Goal: Information Seeking & Learning: Learn about a topic

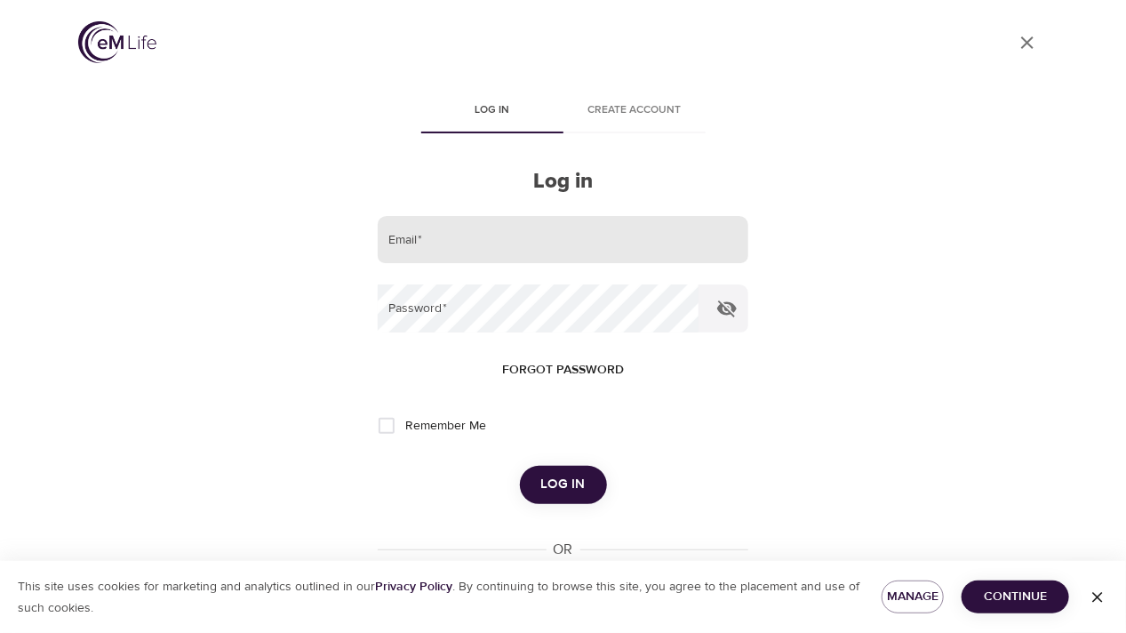
click at [431, 236] on input "email" at bounding box center [563, 240] width 370 height 48
type input "[EMAIL_ADDRESS][DOMAIN_NAME]"
click at [520, 466] on button "Log in" at bounding box center [563, 484] width 87 height 37
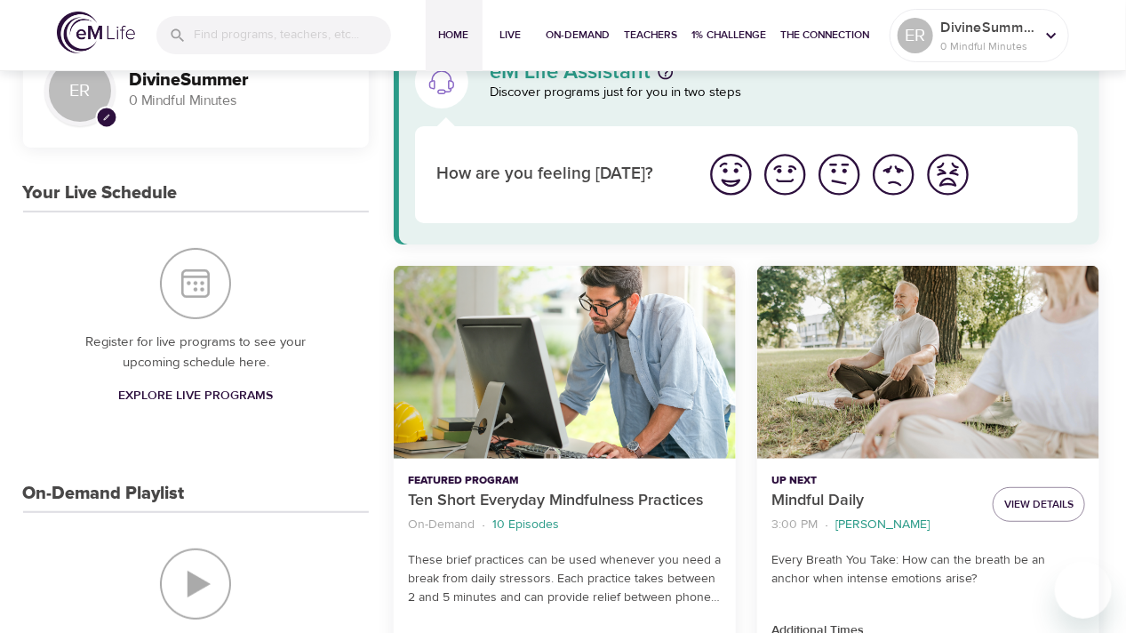
scroll to position [89, 0]
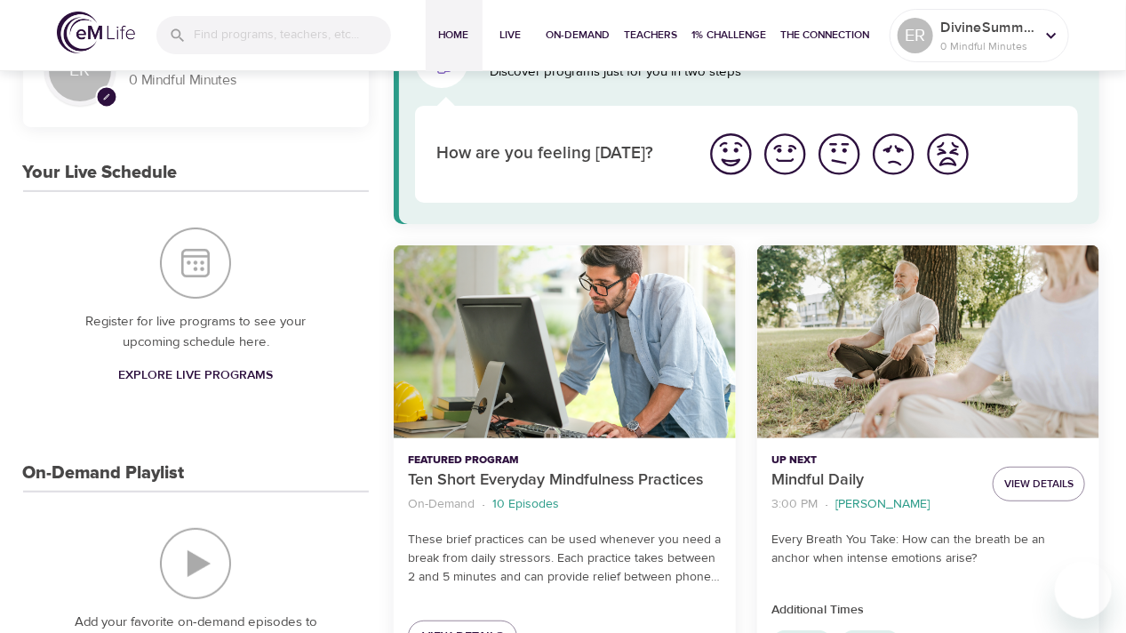
click at [192, 373] on span "Explore Live Programs" at bounding box center [195, 375] width 155 height 22
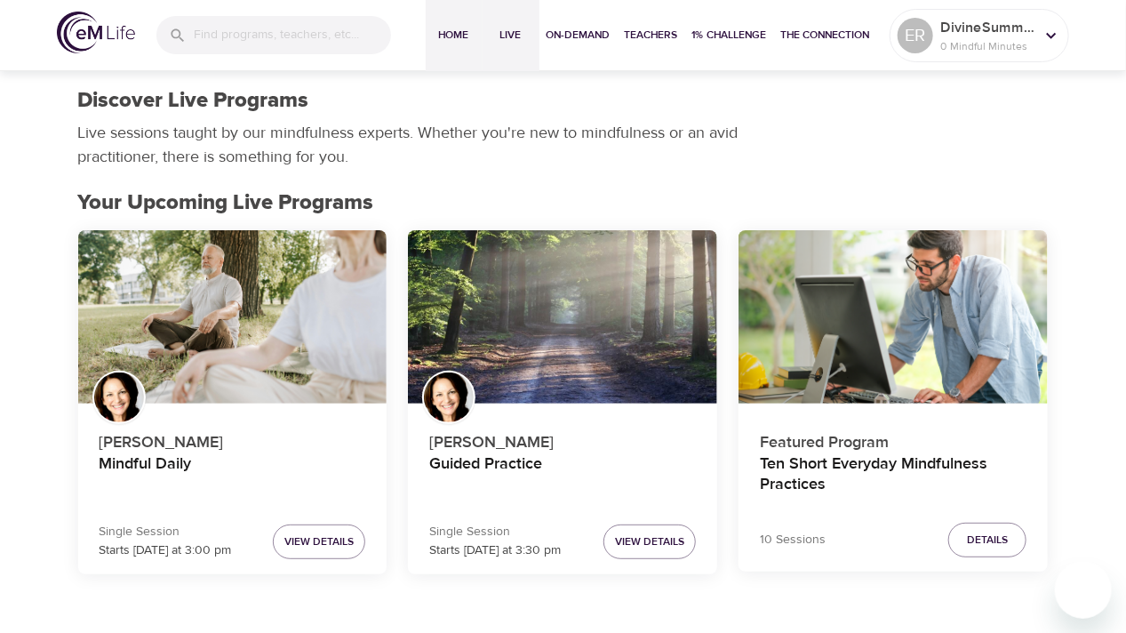
click at [453, 35] on span "Home" at bounding box center [454, 35] width 43 height 19
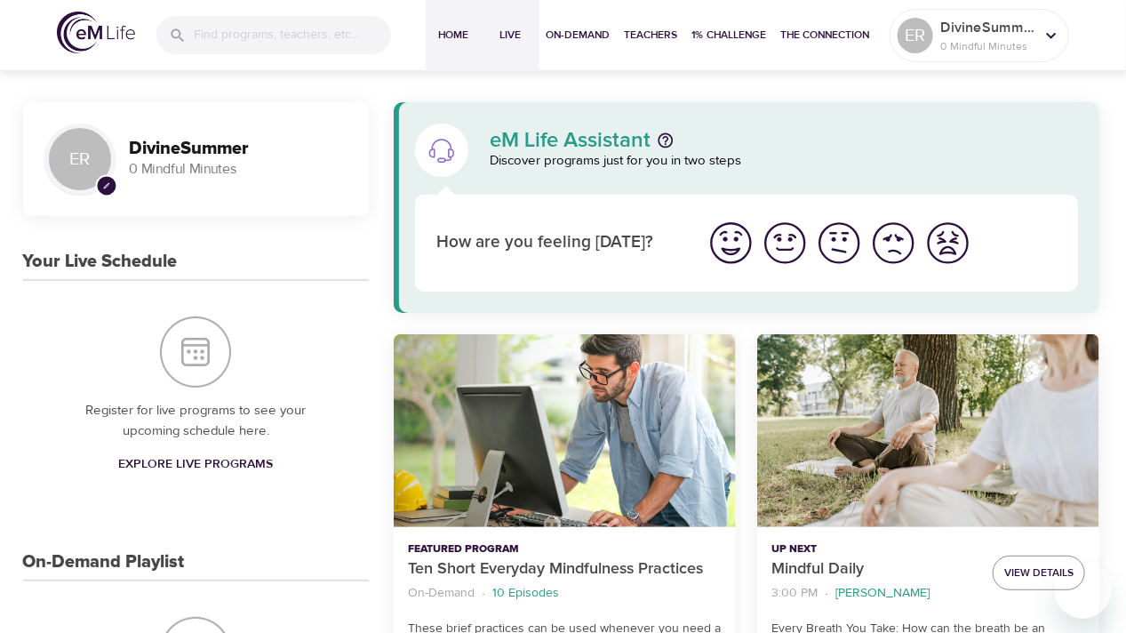
click at [517, 39] on span "Live" at bounding box center [511, 35] width 43 height 19
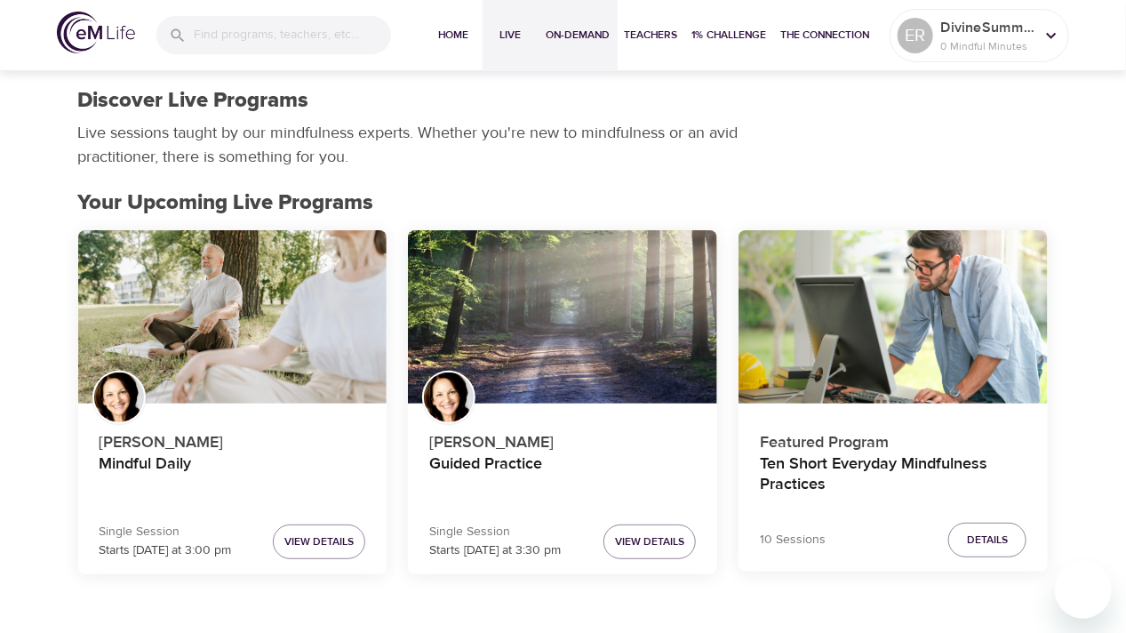
click at [593, 42] on span "On-Demand" at bounding box center [578, 35] width 64 height 19
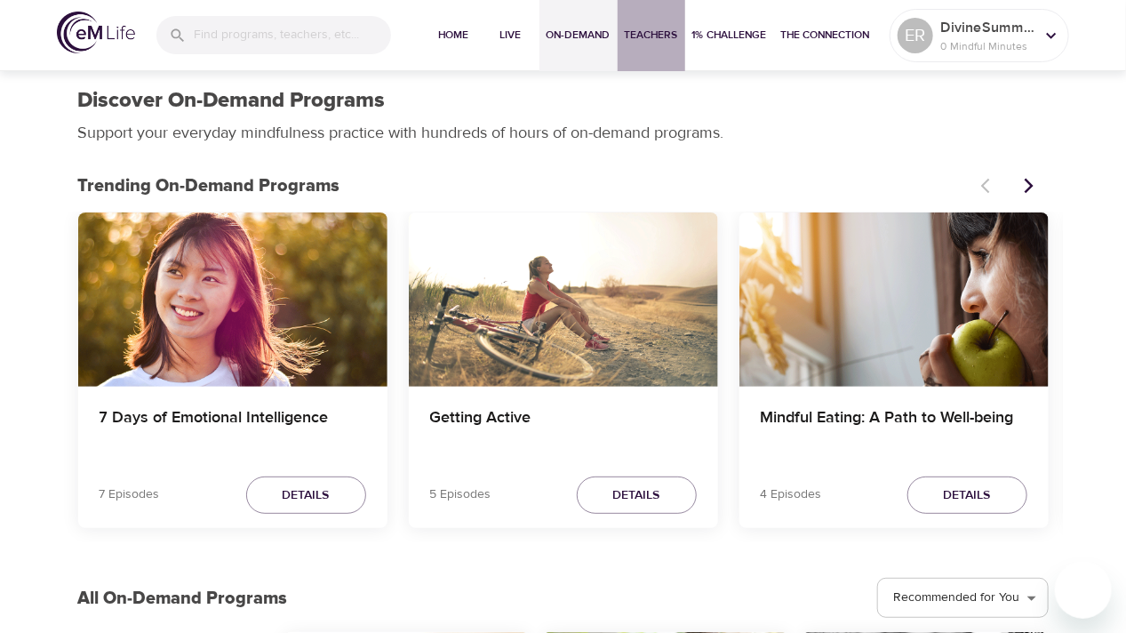
click at [659, 44] on span "Teachers" at bounding box center [651, 35] width 53 height 19
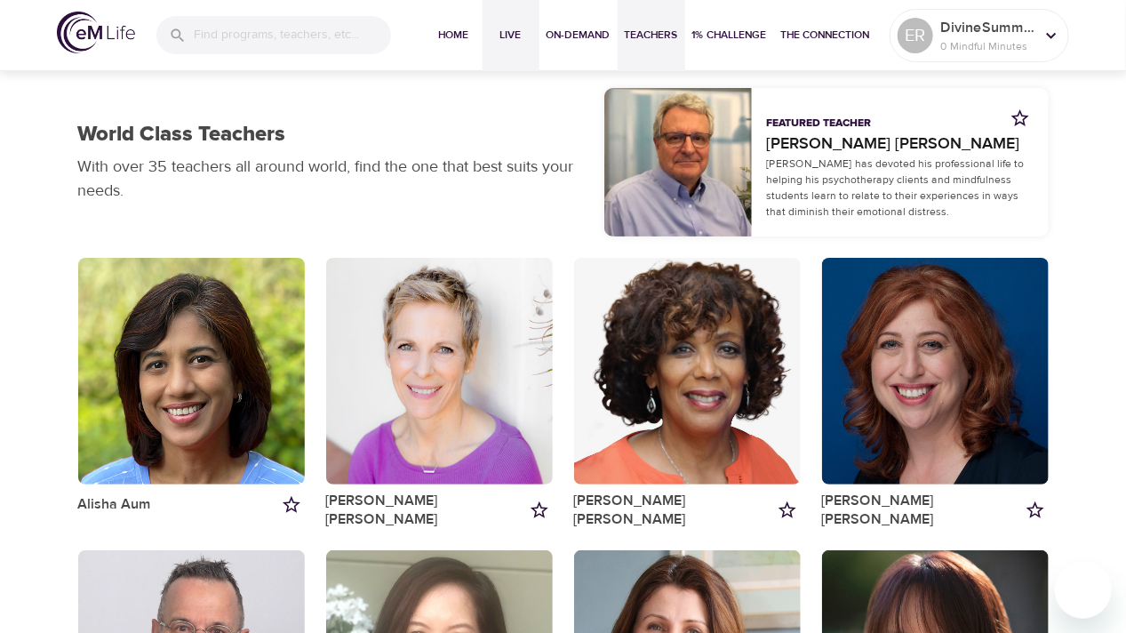
click at [508, 37] on span "Live" at bounding box center [511, 35] width 43 height 19
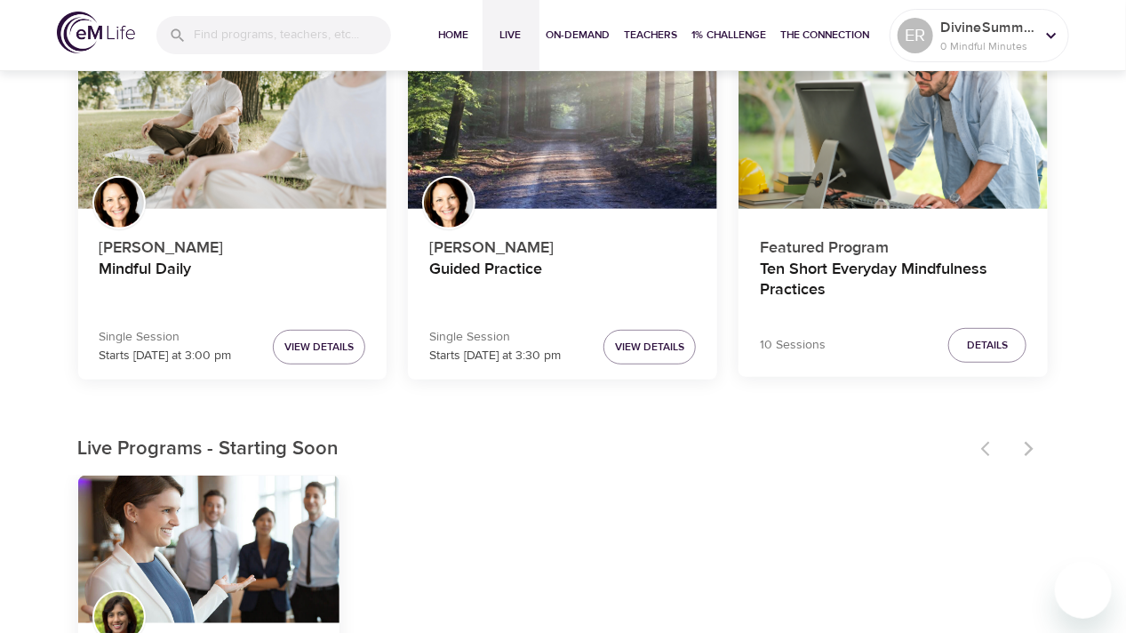
scroll to position [89, 0]
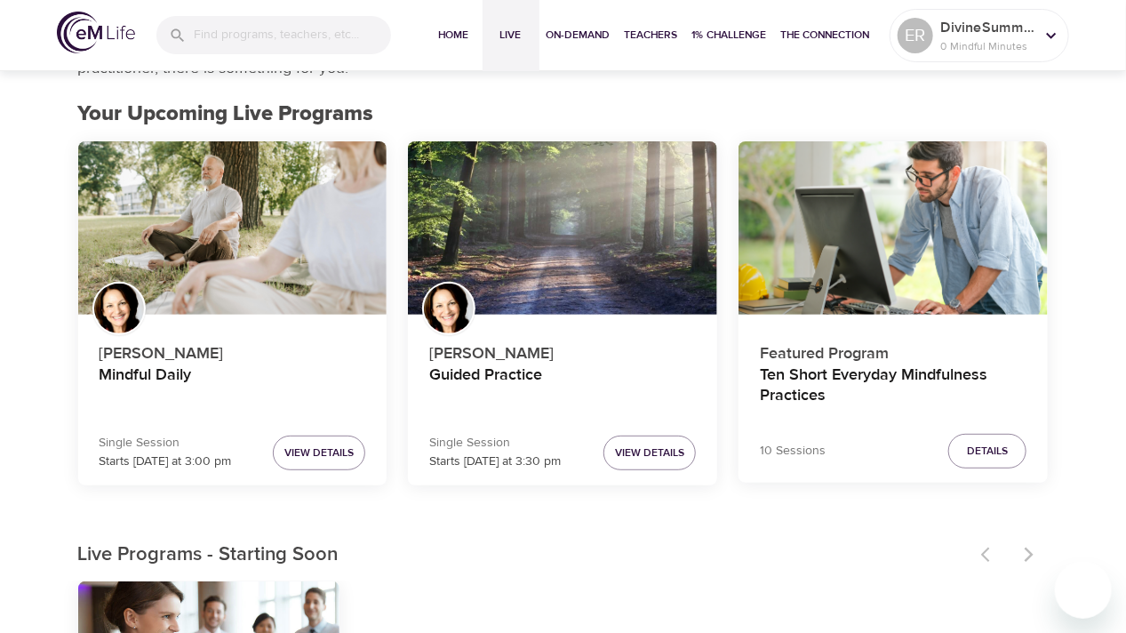
click at [1029, 555] on div at bounding box center [1009, 554] width 78 height 39
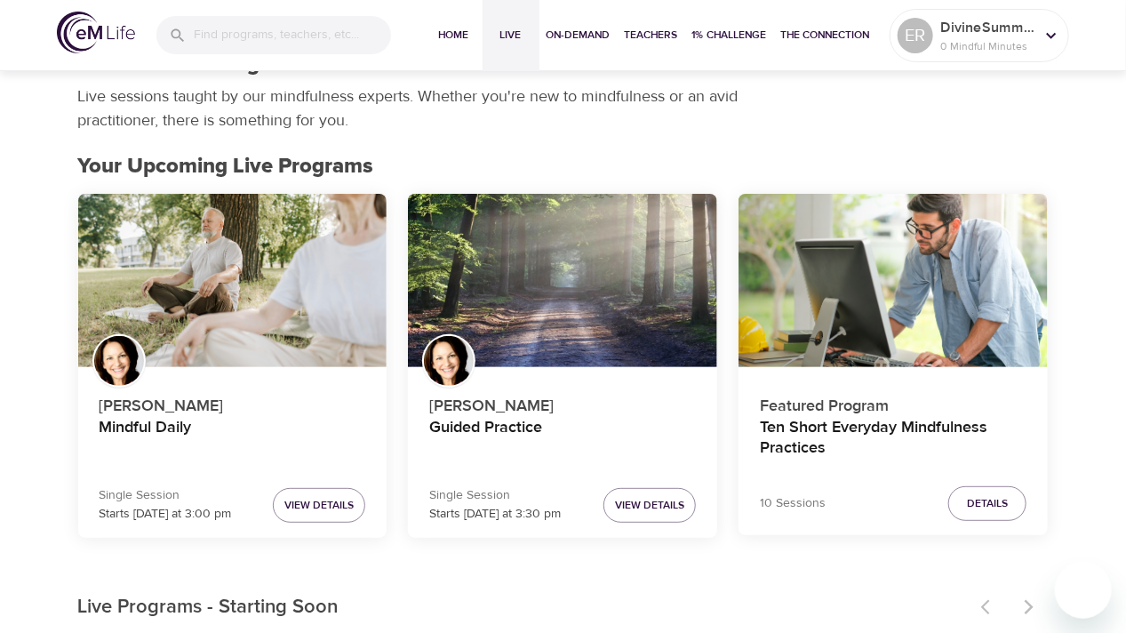
scroll to position [0, 0]
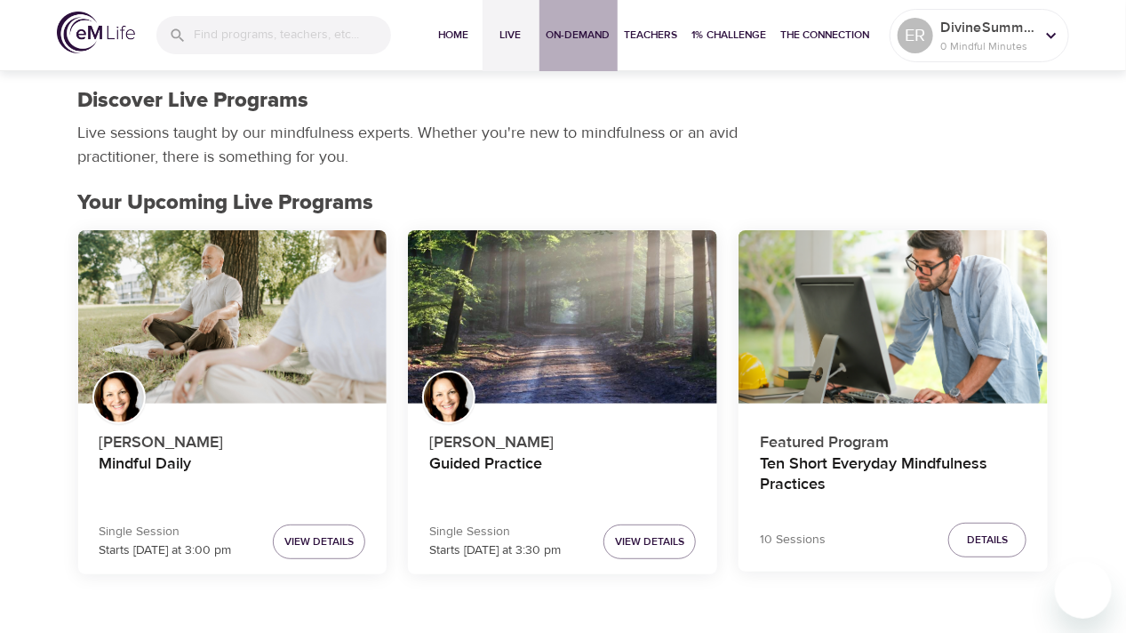
click at [567, 38] on span "On-Demand" at bounding box center [578, 35] width 64 height 19
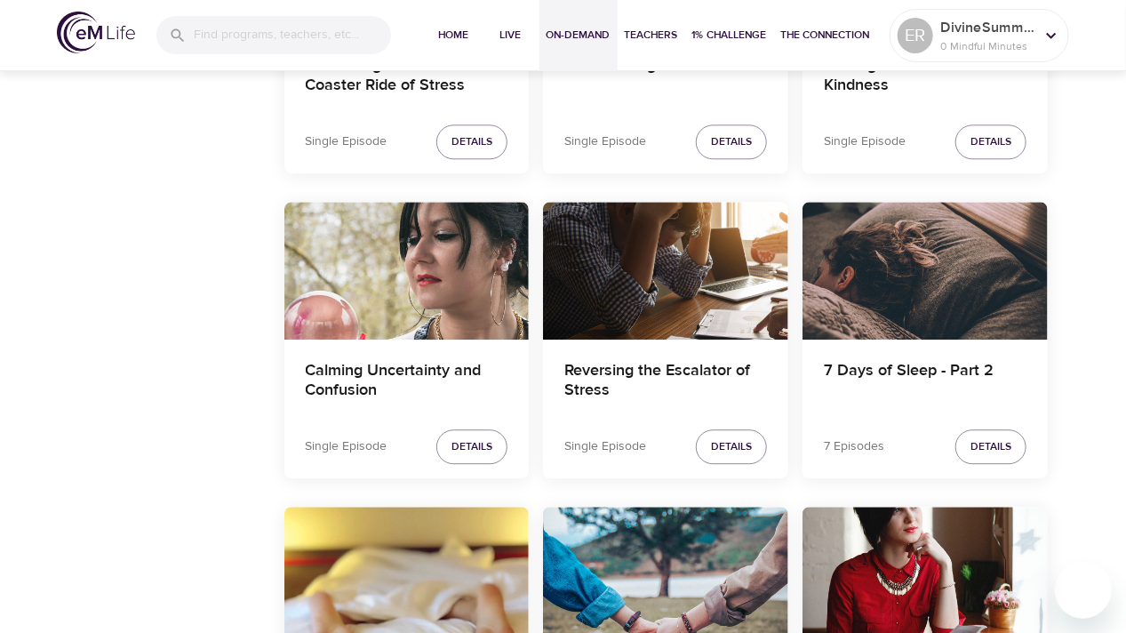
scroll to position [1645, 0]
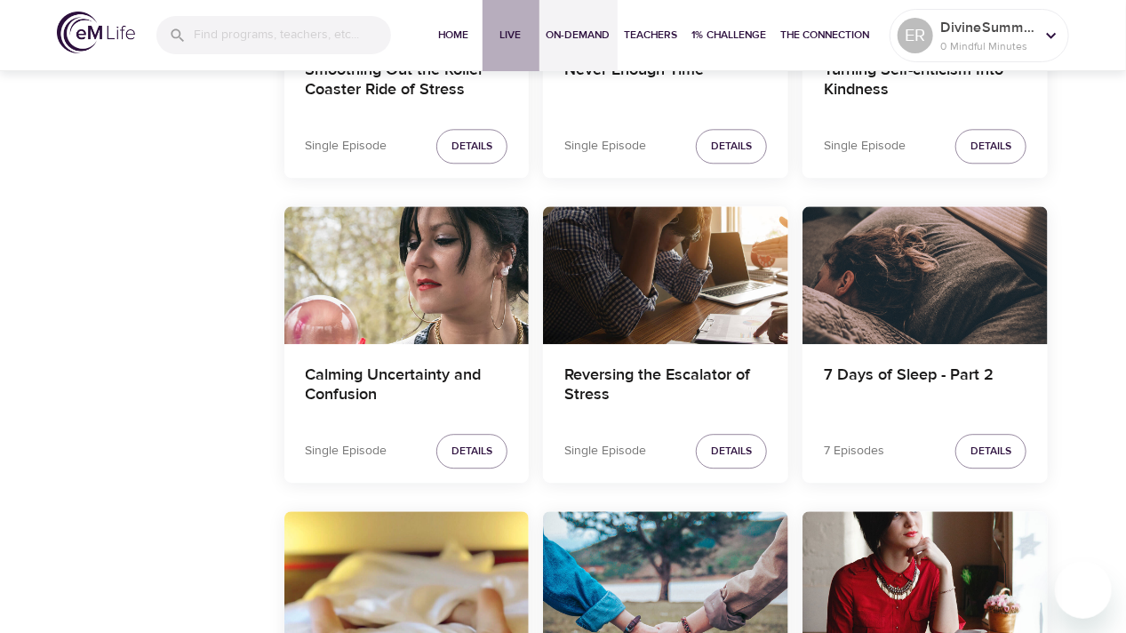
click at [506, 43] on span "Live" at bounding box center [511, 35] width 43 height 19
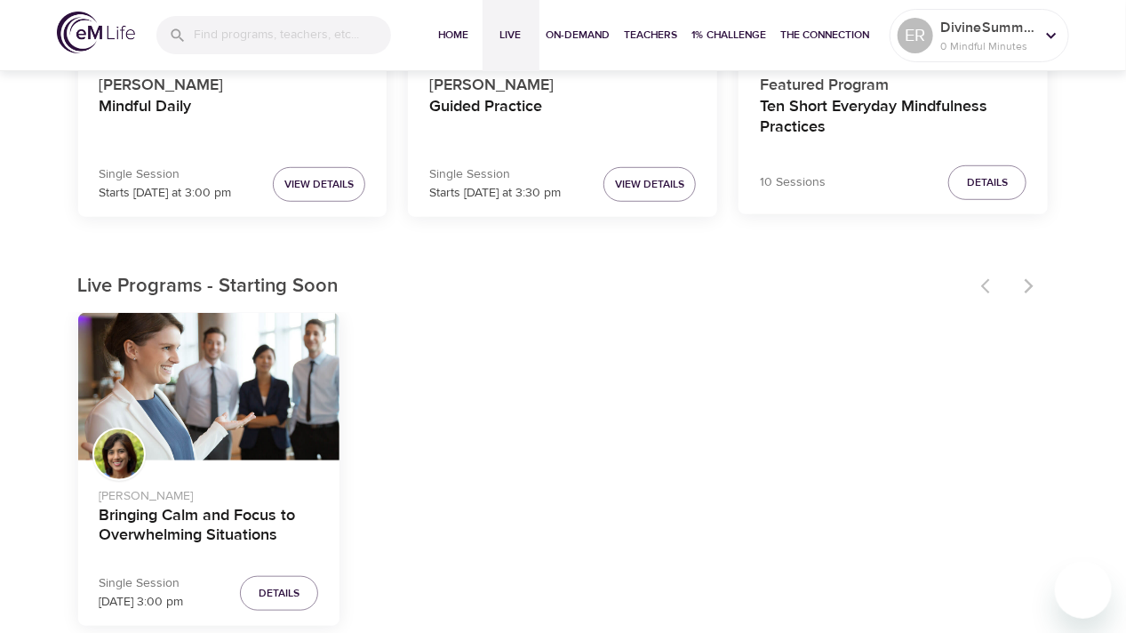
scroll to position [355, 0]
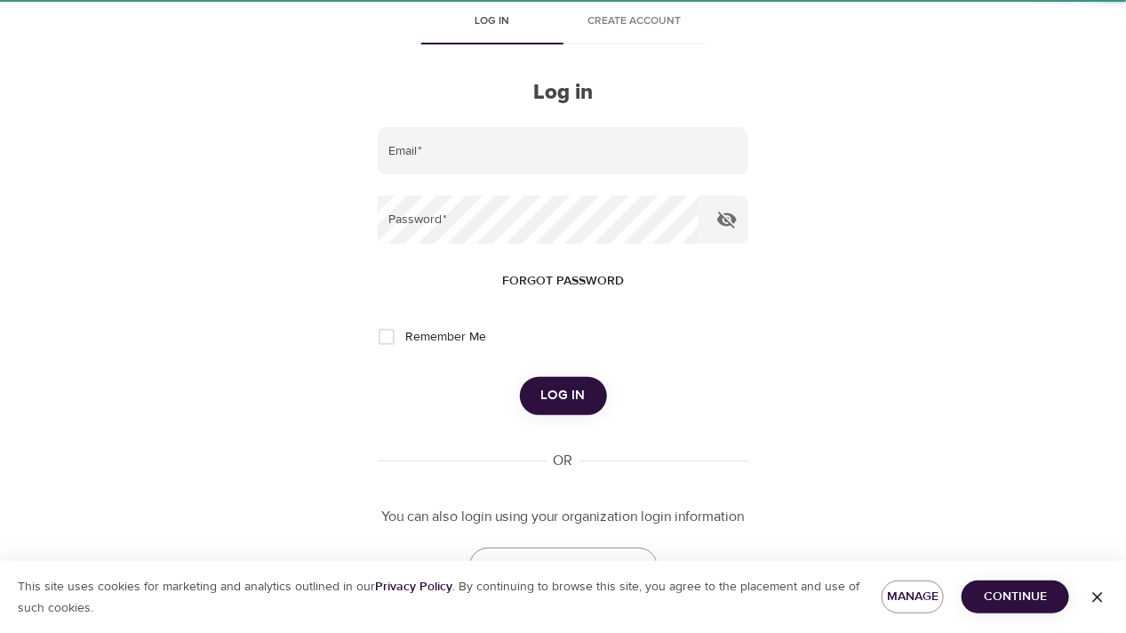
scroll to position [66, 0]
